Goal: Communication & Community: Share content

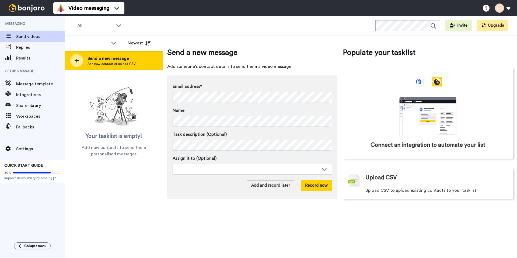
click at [84, 62] on div "Send a new message Add new contact or upload CSV" at bounding box center [114, 60] width 98 height 19
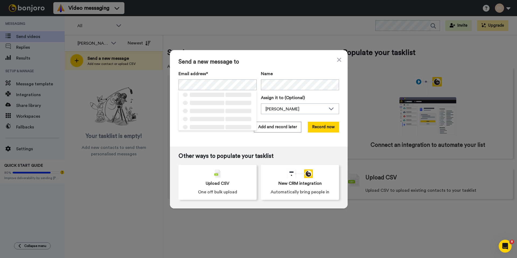
click at [266, 79] on div "Name" at bounding box center [300, 81] width 78 height 20
click at [315, 127] on button "Record now" at bounding box center [323, 127] width 31 height 11
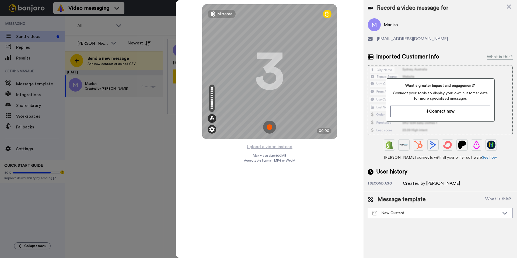
click at [212, 130] on img at bounding box center [211, 129] width 5 height 5
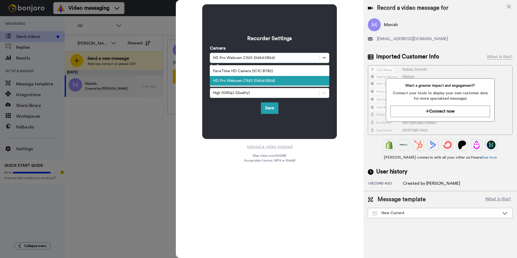
click at [250, 59] on div "HD Pro Webcam C920 (046d:082d)" at bounding box center [265, 57] width 104 height 5
click at [251, 82] on div "HD Pro Webcam C920 (046d:082d)" at bounding box center [270, 81] width 120 height 10
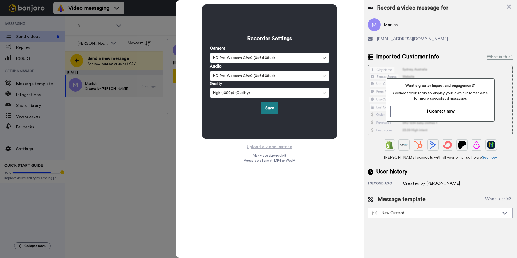
click at [269, 111] on button "Save" at bounding box center [269, 108] width 17 height 12
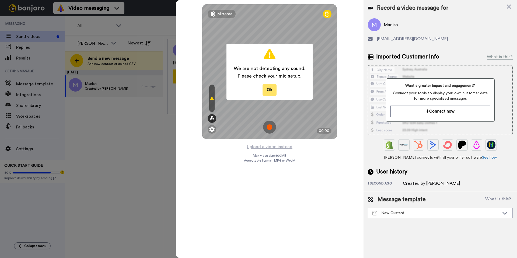
click at [269, 92] on button "Ok" at bounding box center [269, 90] width 14 height 12
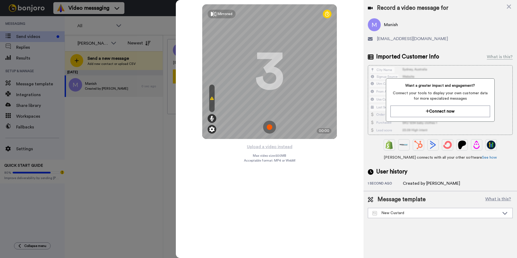
click at [209, 129] on img at bounding box center [211, 129] width 5 height 5
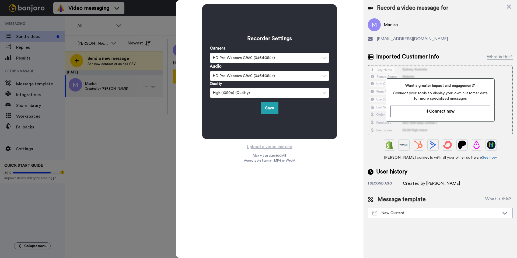
click at [237, 58] on div "HD Pro Webcam C920 (046d:082d)" at bounding box center [265, 57] width 104 height 5
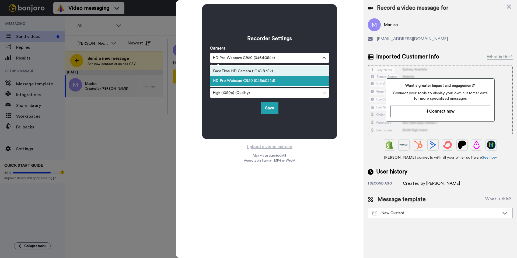
click at [237, 71] on div "FaceTime HD Camera (1C1C:B782)" at bounding box center [270, 71] width 120 height 10
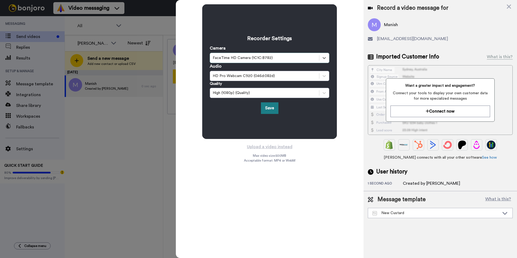
click at [270, 110] on button "Save" at bounding box center [269, 108] width 17 height 12
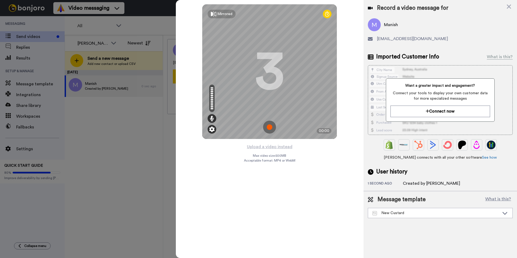
click at [214, 129] on img at bounding box center [211, 129] width 5 height 5
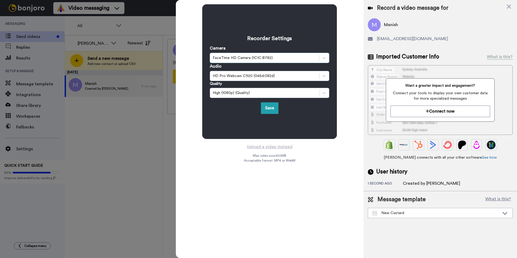
click at [232, 57] on div "FaceTime HD Camera (1C1C:B782)" at bounding box center [265, 57] width 104 height 5
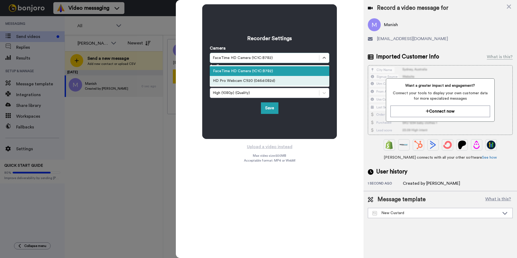
click at [229, 83] on div "HD Pro Webcam C920 (046d:082d)" at bounding box center [270, 81] width 120 height 10
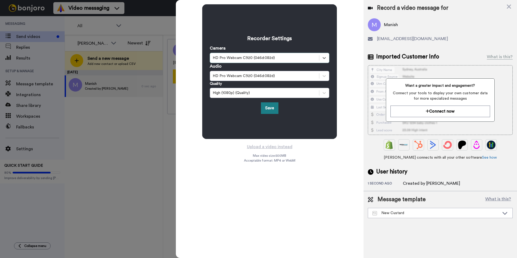
click at [273, 113] on button "Save" at bounding box center [269, 108] width 17 height 12
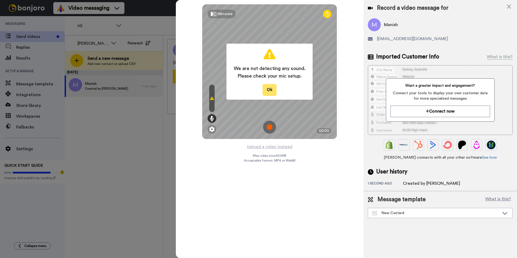
click at [269, 92] on button "Ok" at bounding box center [269, 90] width 14 height 12
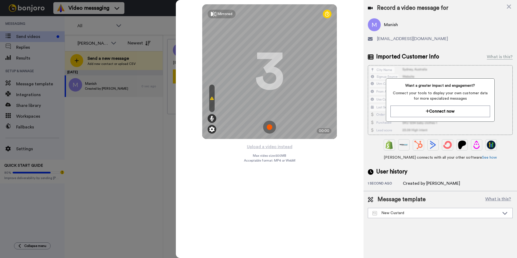
click at [213, 131] on img at bounding box center [211, 129] width 5 height 5
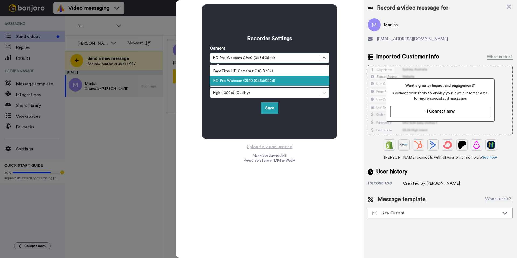
click at [259, 57] on div "HD Pro Webcam C920 (046d:082d)" at bounding box center [265, 57] width 104 height 5
click at [241, 79] on div "HD Pro Webcam C920 (046d:082d)" at bounding box center [270, 81] width 120 height 10
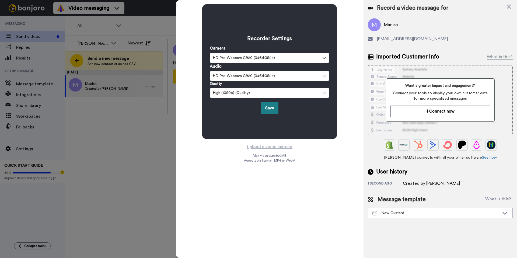
click at [270, 108] on button "Save" at bounding box center [269, 108] width 17 height 12
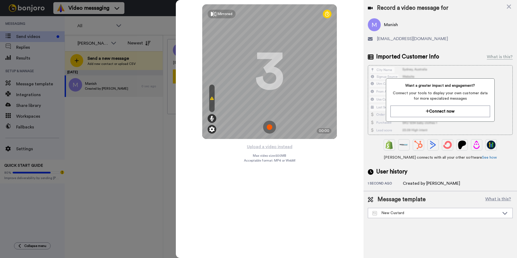
click at [211, 128] on img at bounding box center [211, 129] width 5 height 5
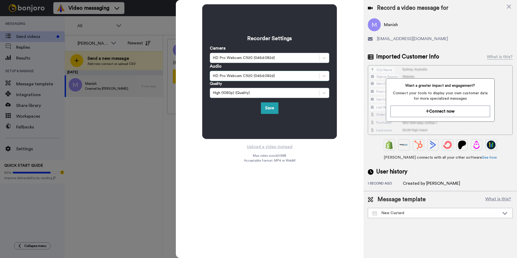
click at [228, 79] on div "HD Pro Webcam C920 (046d:082d)" at bounding box center [270, 76] width 120 height 10
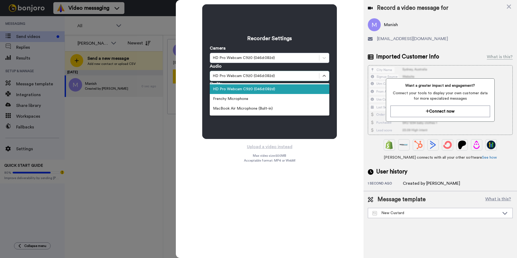
click at [227, 92] on div "HD Pro Webcam C920 (046d:082d)" at bounding box center [270, 89] width 120 height 10
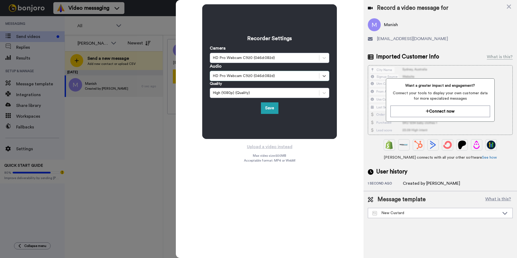
click at [195, 51] on div "Recorder Settings Camera HD Pro Webcam C920 (046d:082d) Audio option HD Pro Web…" at bounding box center [270, 71] width 188 height 143
click at [269, 115] on div "Recorder Settings Camera HD Pro Webcam C920 (046d:082d) Audio option HD Pro Web…" at bounding box center [269, 71] width 135 height 135
click at [269, 112] on button "Save" at bounding box center [269, 108] width 17 height 12
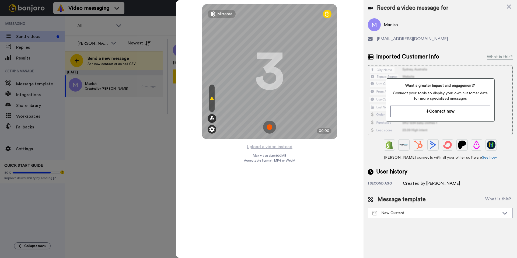
click at [210, 128] on img at bounding box center [211, 129] width 5 height 5
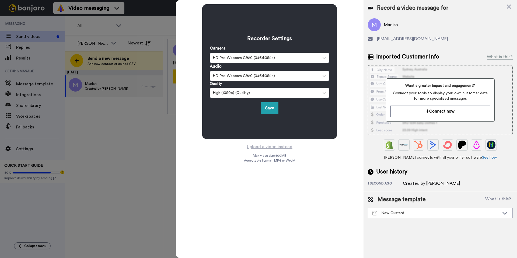
click at [248, 127] on div "Recorder Settings Camera HD Pro Webcam C920 (046d:082d) Audio HD Pro Webcam C92…" at bounding box center [269, 71] width 135 height 135
click at [270, 113] on button "Save" at bounding box center [269, 108] width 17 height 12
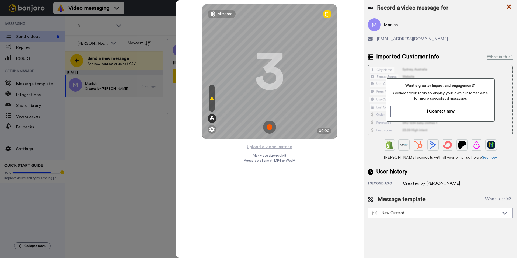
click at [508, 8] on icon at bounding box center [508, 6] width 5 height 7
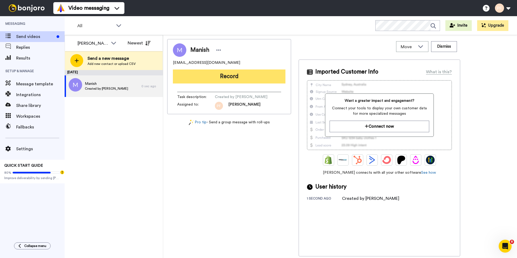
click at [219, 78] on button "Record" at bounding box center [229, 76] width 113 height 14
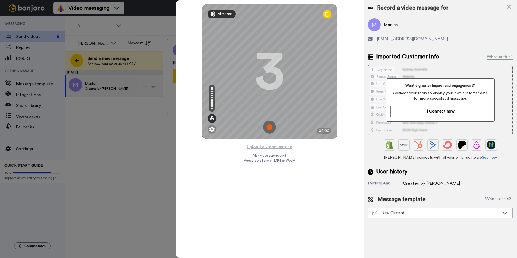
drag, startPoint x: 215, startPoint y: 15, endPoint x: 227, endPoint y: 18, distance: 12.6
click at [215, 15] on icon at bounding box center [213, 13] width 5 height 5
click at [222, 15] on div "Mirror" at bounding box center [222, 13] width 11 height 5
click at [211, 130] on img at bounding box center [211, 129] width 5 height 5
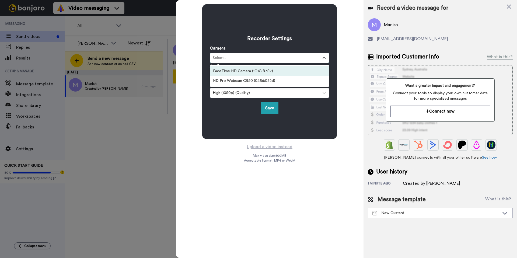
click at [235, 59] on div "Select..." at bounding box center [265, 57] width 104 height 5
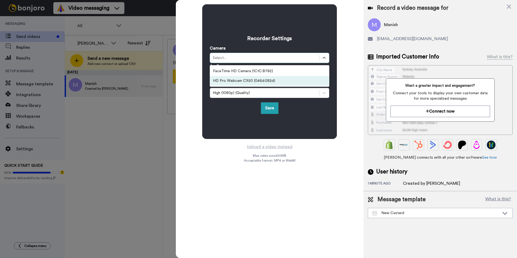
click at [234, 79] on div "HD Pro Webcam C920 (046d:082d)" at bounding box center [270, 81] width 120 height 10
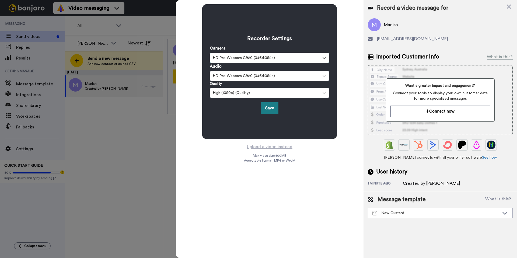
click at [263, 110] on button "Save" at bounding box center [269, 108] width 17 height 12
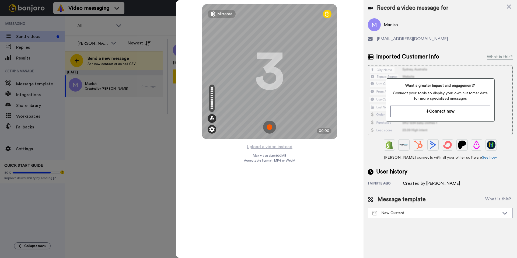
click at [215, 130] on div at bounding box center [212, 129] width 9 height 9
click at [215, 128] on div at bounding box center [212, 129] width 9 height 9
click at [213, 127] on img at bounding box center [211, 129] width 5 height 5
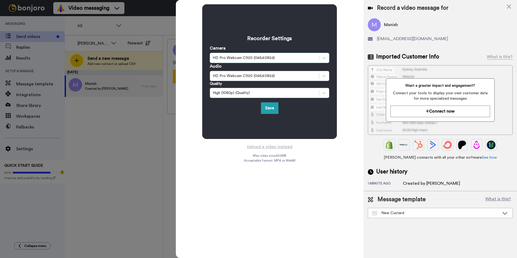
click at [298, 55] on div "HD Pro Webcam C920 (046d:082d)" at bounding box center [265, 57] width 104 height 5
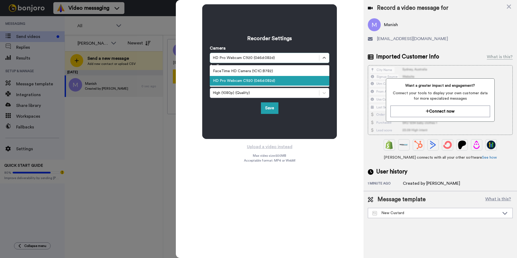
click at [238, 80] on div "HD Pro Webcam C920 (046d:082d)" at bounding box center [270, 81] width 120 height 10
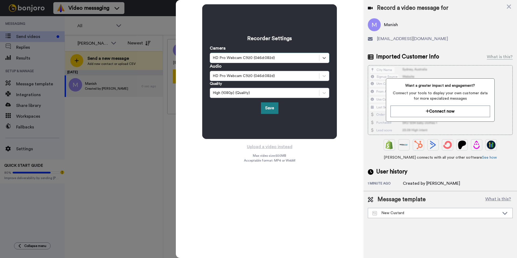
click at [265, 110] on button "Save" at bounding box center [269, 108] width 17 height 12
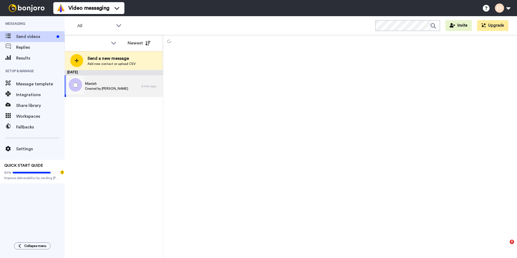
click at [86, 87] on span "Created by [PERSON_NAME]" at bounding box center [106, 88] width 43 height 4
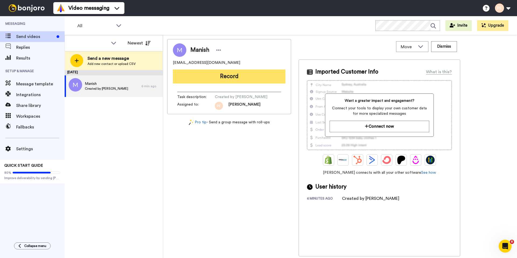
click at [230, 71] on button "Record" at bounding box center [229, 76] width 113 height 14
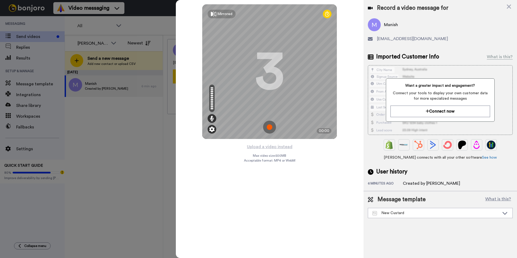
click at [212, 129] on img at bounding box center [211, 129] width 5 height 5
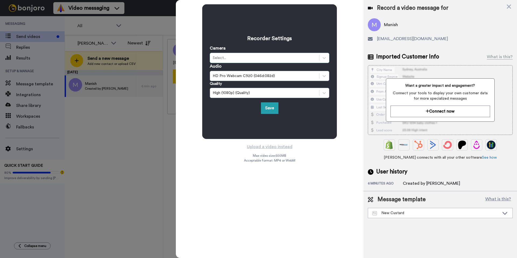
click at [239, 61] on div "Select..." at bounding box center [270, 58] width 120 height 10
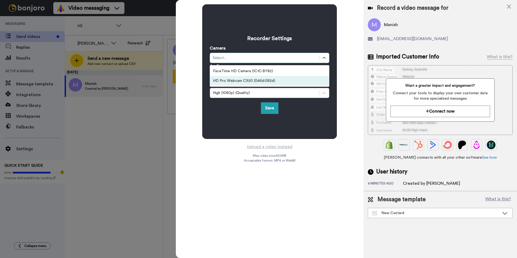
click at [228, 82] on div "HD Pro Webcam C920 (046d:082d)" at bounding box center [270, 81] width 120 height 10
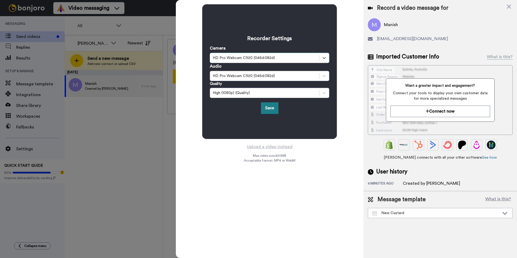
click at [265, 109] on button "Save" at bounding box center [269, 108] width 17 height 12
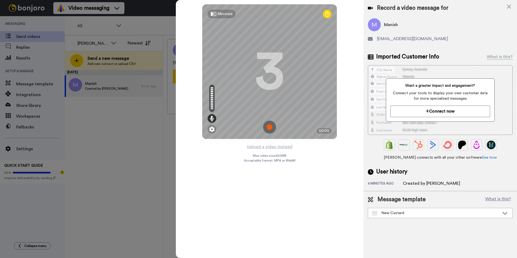
click at [503, 6] on div "Record a video message for" at bounding box center [440, 8] width 145 height 8
click at [508, 6] on icon at bounding box center [509, 7] width 4 height 4
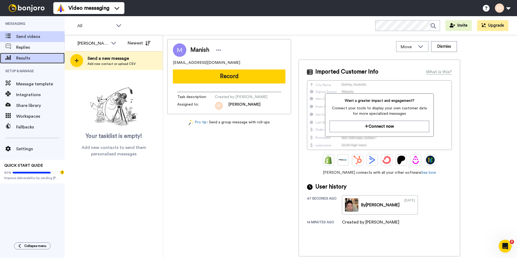
click at [27, 58] on span "Results" at bounding box center [40, 58] width 48 height 6
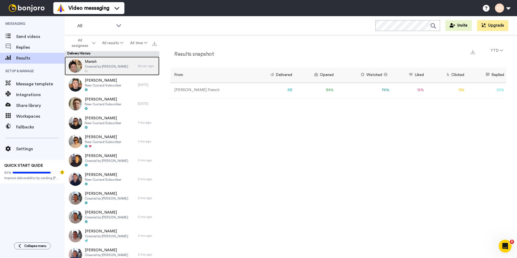
click at [111, 65] on span "Created by [PERSON_NAME]" at bounding box center [106, 66] width 43 height 4
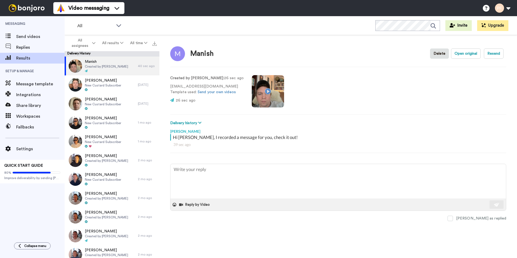
click at [258, 90] on video at bounding box center [268, 91] width 32 height 32
click at [461, 54] on button "Open original" at bounding box center [466, 53] width 30 height 10
click at [256, 94] on video at bounding box center [268, 91] width 32 height 32
type textarea "x"
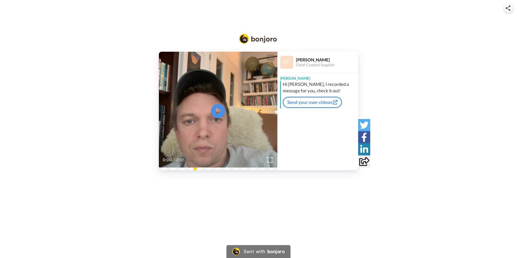
click at [218, 109] on icon "Play/Pause" at bounding box center [218, 111] width 14 height 26
